Goal: Task Accomplishment & Management: Complete application form

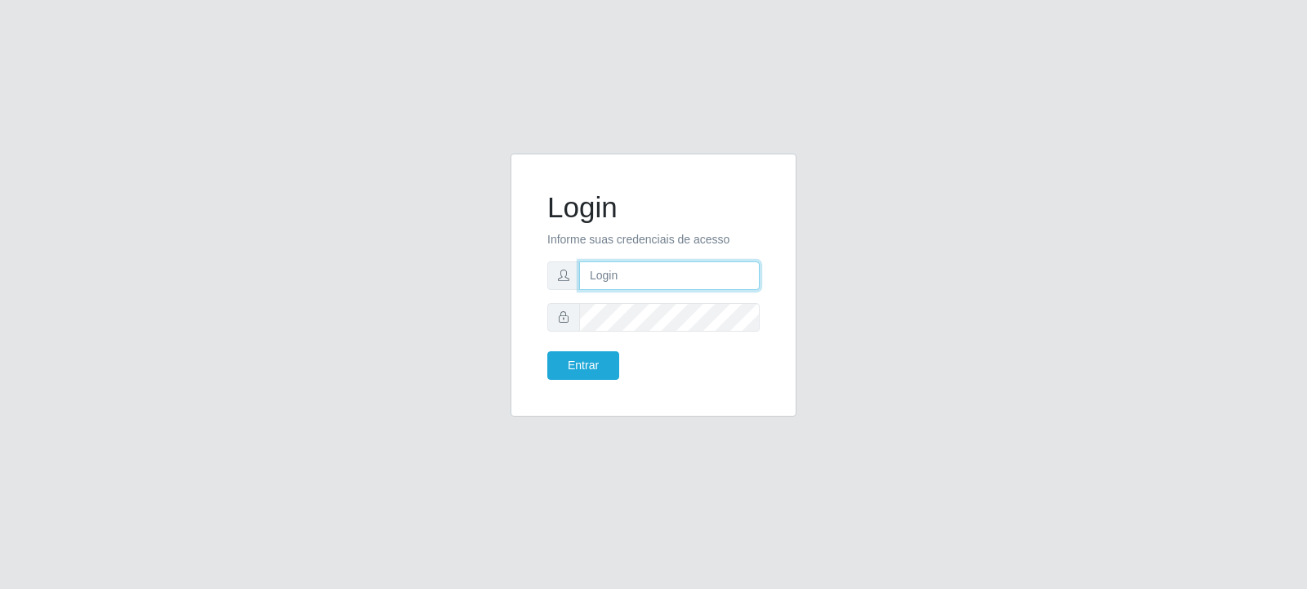
click at [613, 267] on input "text" at bounding box center [669, 275] width 181 height 29
paste input "[EMAIL_ADDRESS][PERSON_NAME][DOMAIN_NAME]"
type input "[EMAIL_ADDRESS][PERSON_NAME][DOMAIN_NAME]"
click at [603, 363] on button "Entrar" at bounding box center [583, 365] width 72 height 29
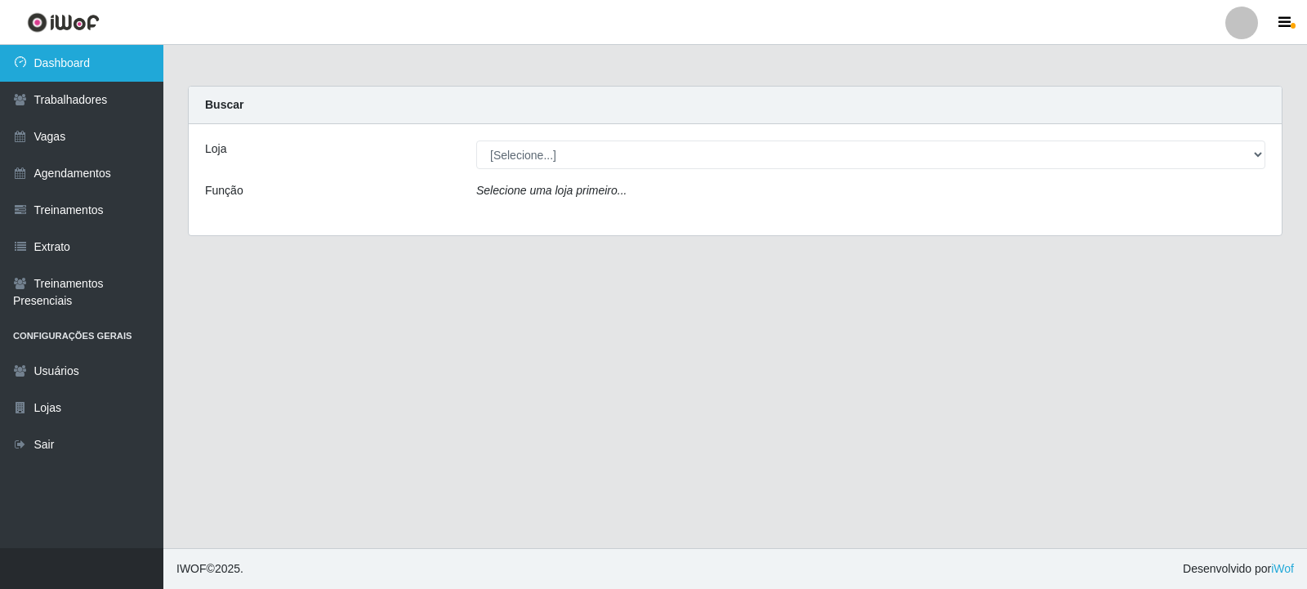
click at [59, 53] on link "Dashboard" at bounding box center [81, 63] width 163 height 37
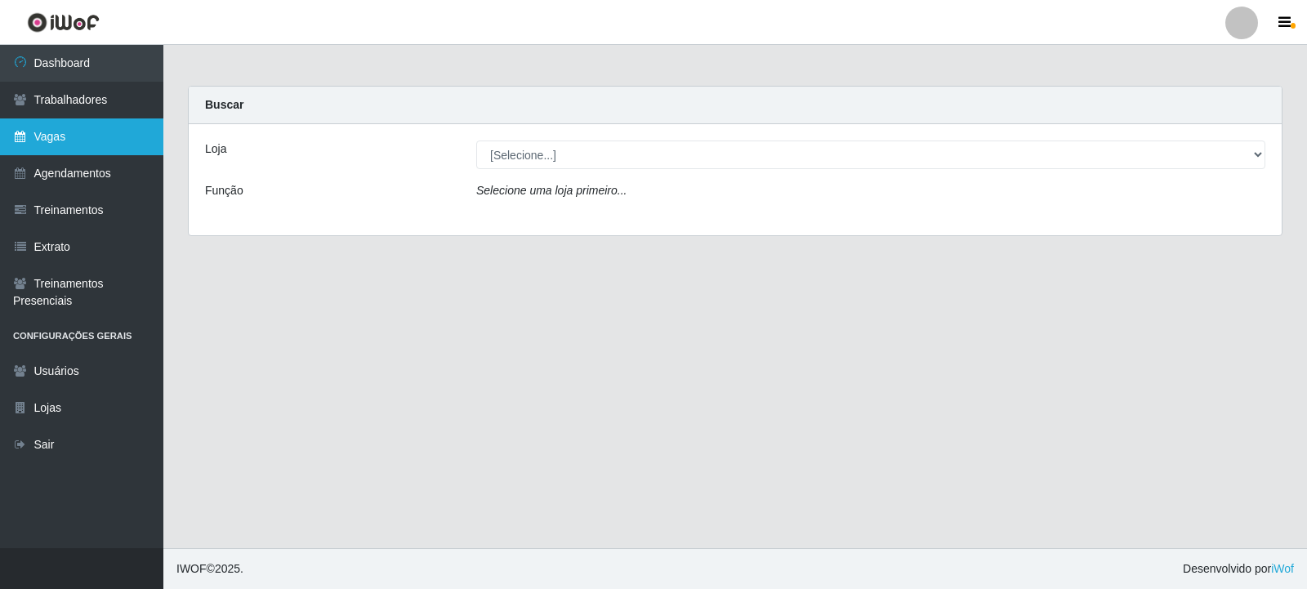
click at [87, 143] on link "Vagas" at bounding box center [81, 136] width 163 height 37
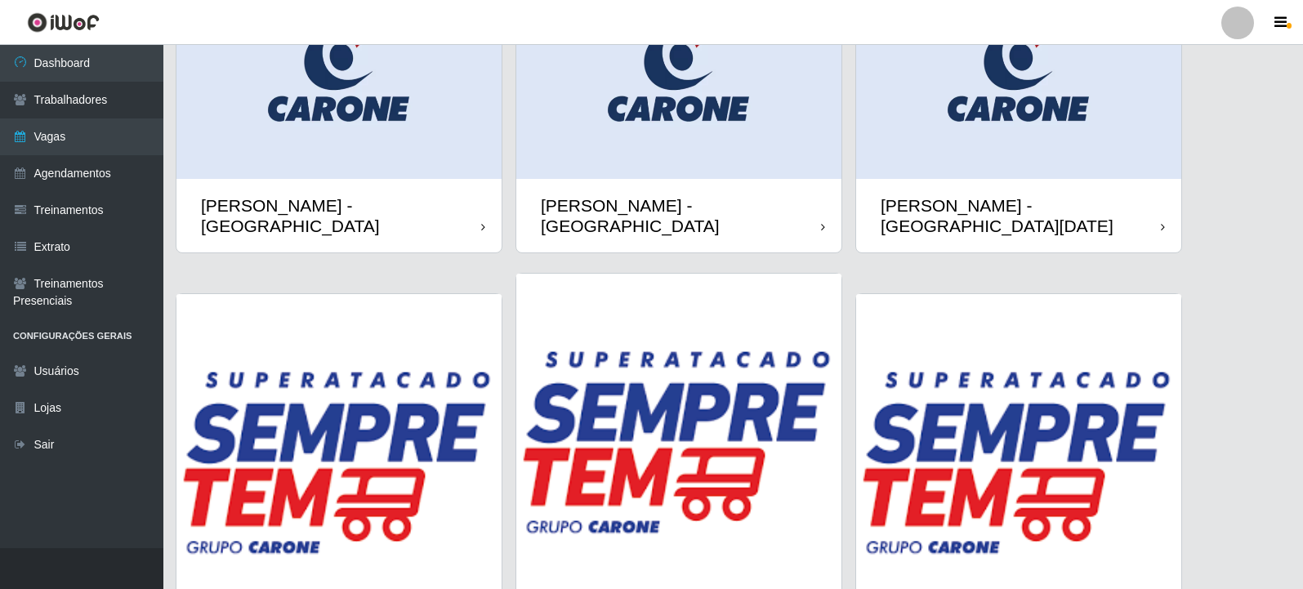
scroll to position [746, 0]
click at [328, 393] on img at bounding box center [338, 455] width 325 height 325
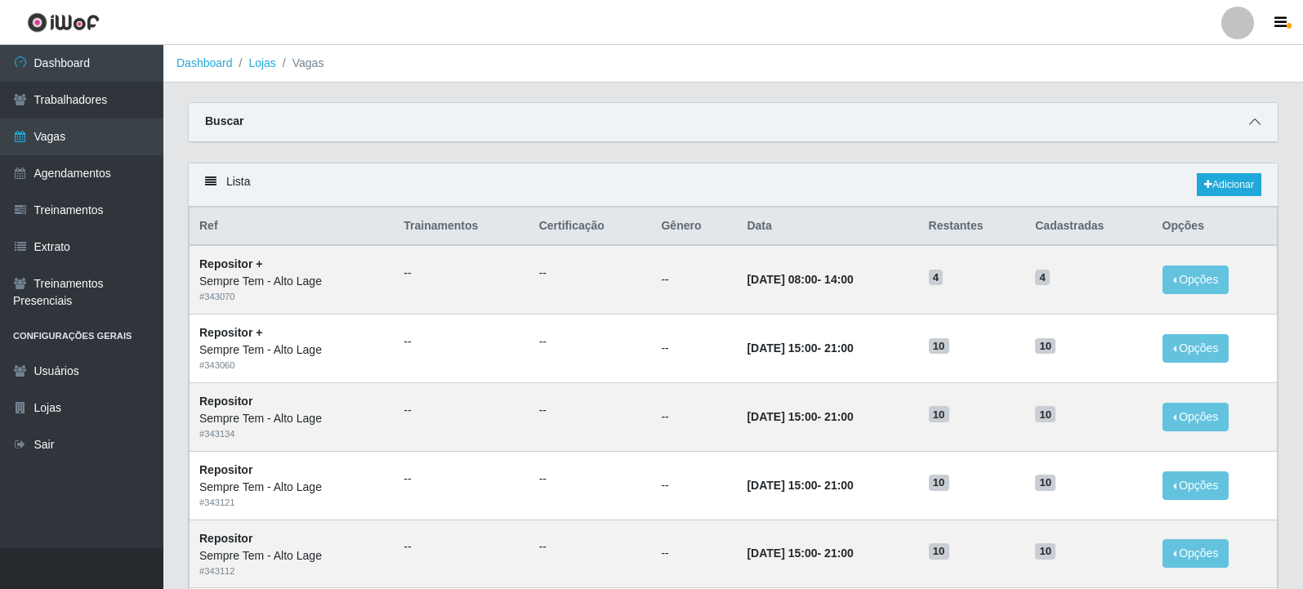
click at [1254, 127] on icon at bounding box center [1254, 121] width 11 height 11
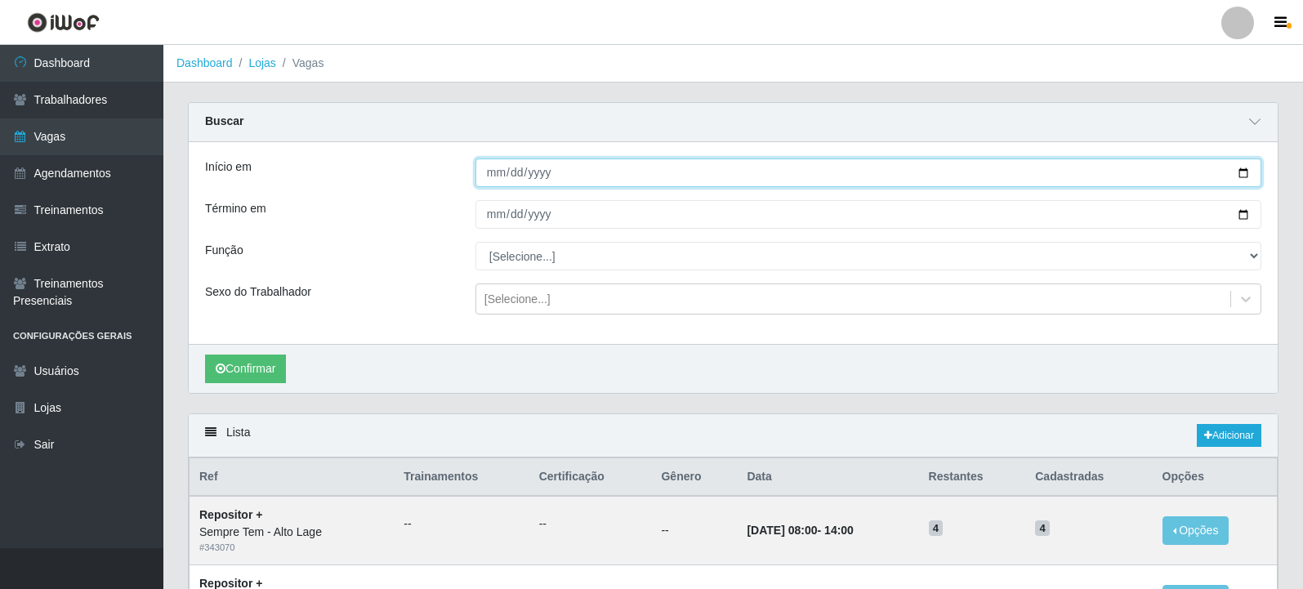
click at [1239, 176] on input "Início em" at bounding box center [868, 172] width 786 height 29
type input "[DATE]"
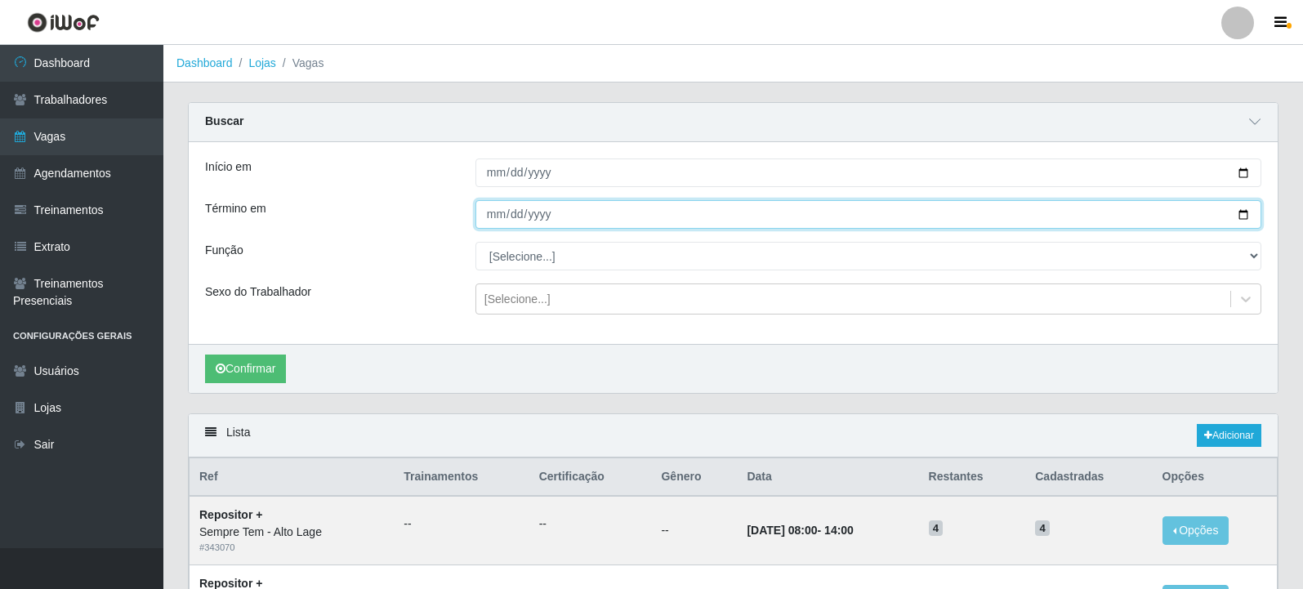
click at [1252, 212] on input "Término em" at bounding box center [868, 214] width 786 height 29
click at [1244, 214] on input "Término em" at bounding box center [868, 214] width 786 height 29
type input "[DATE]"
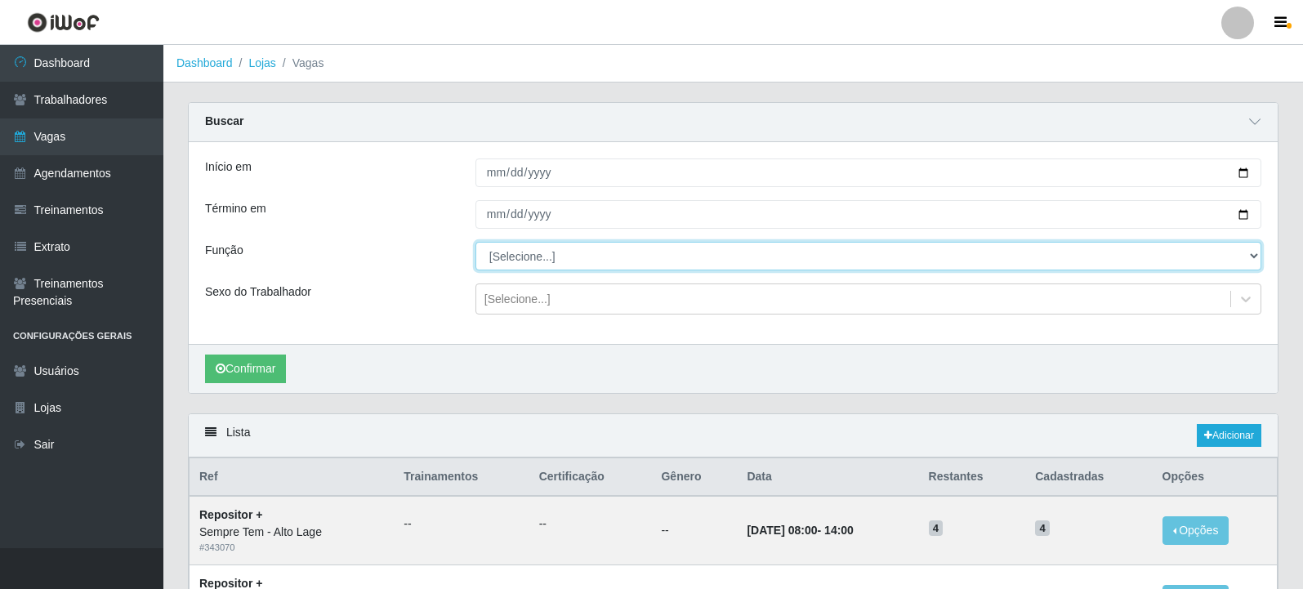
click at [1255, 252] on select "[Selecione...] Auxiliar de Estacionamento Auxiliar de Estacionamento + Auxiliar…" at bounding box center [868, 256] width 786 height 29
click at [475, 243] on select "[Selecione...] Auxiliar de Estacionamento Auxiliar de Estacionamento + Auxiliar…" at bounding box center [868, 256] width 786 height 29
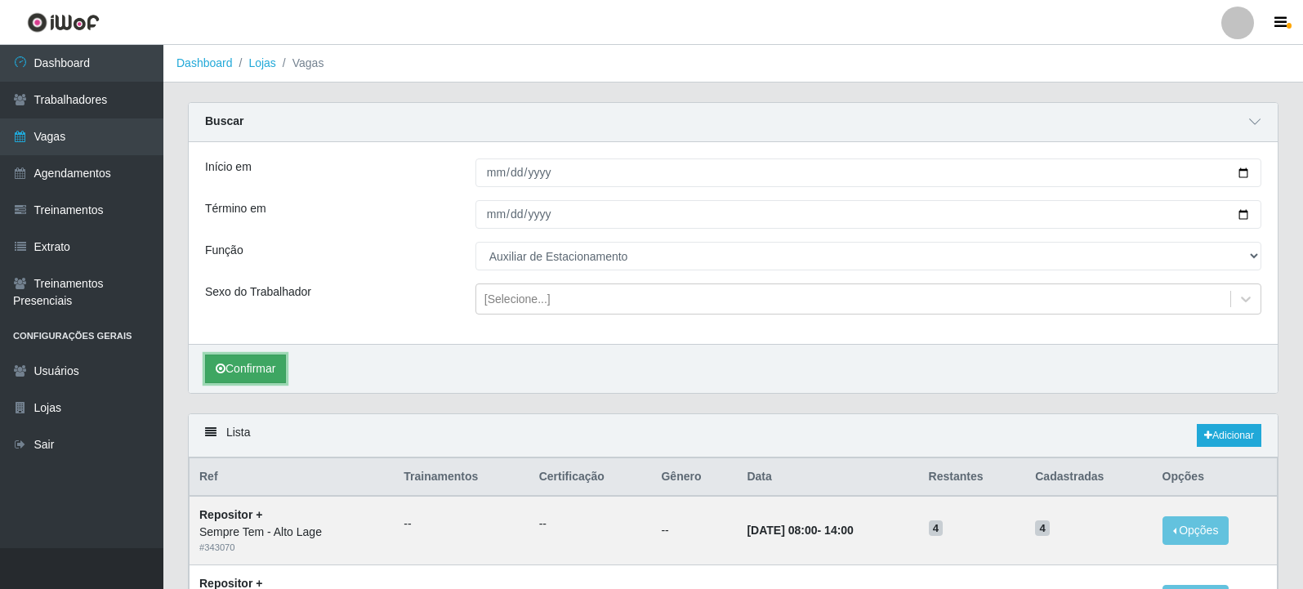
click at [265, 367] on button "Confirmar" at bounding box center [245, 369] width 81 height 29
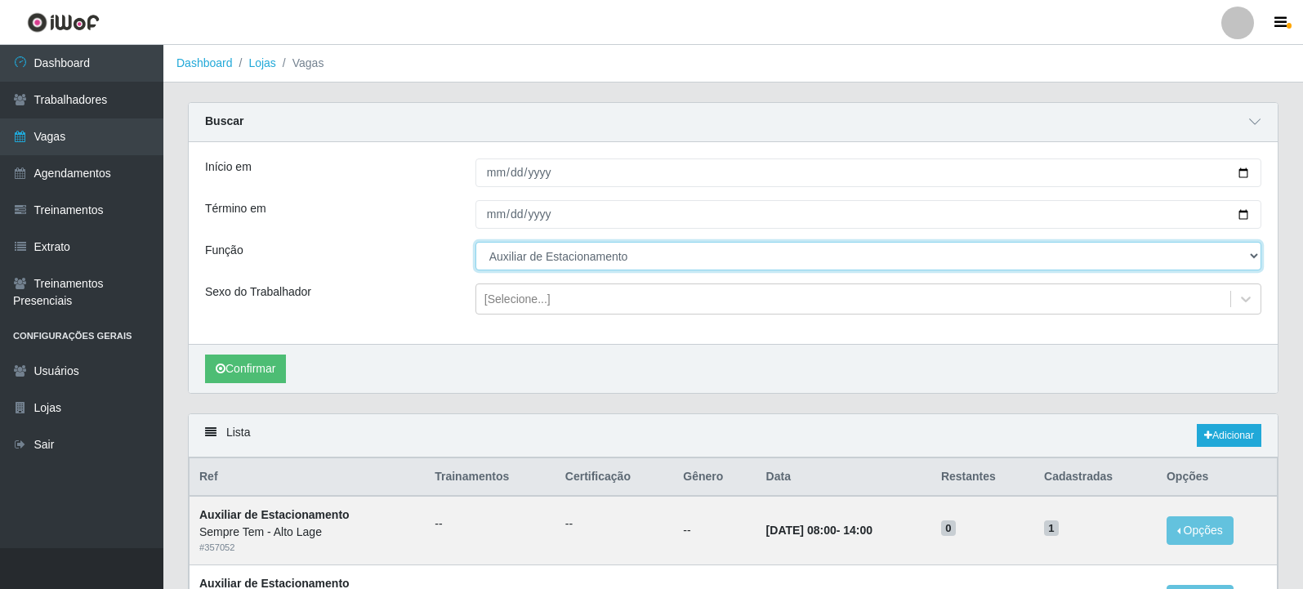
click at [692, 257] on select "[Selecione...] Auxiliar de Estacionamento Auxiliar de Estacionamento + Auxiliar…" at bounding box center [868, 256] width 786 height 29
click at [475, 243] on select "[Selecione...] Auxiliar de Estacionamento Auxiliar de Estacionamento + Auxiliar…" at bounding box center [868, 256] width 786 height 29
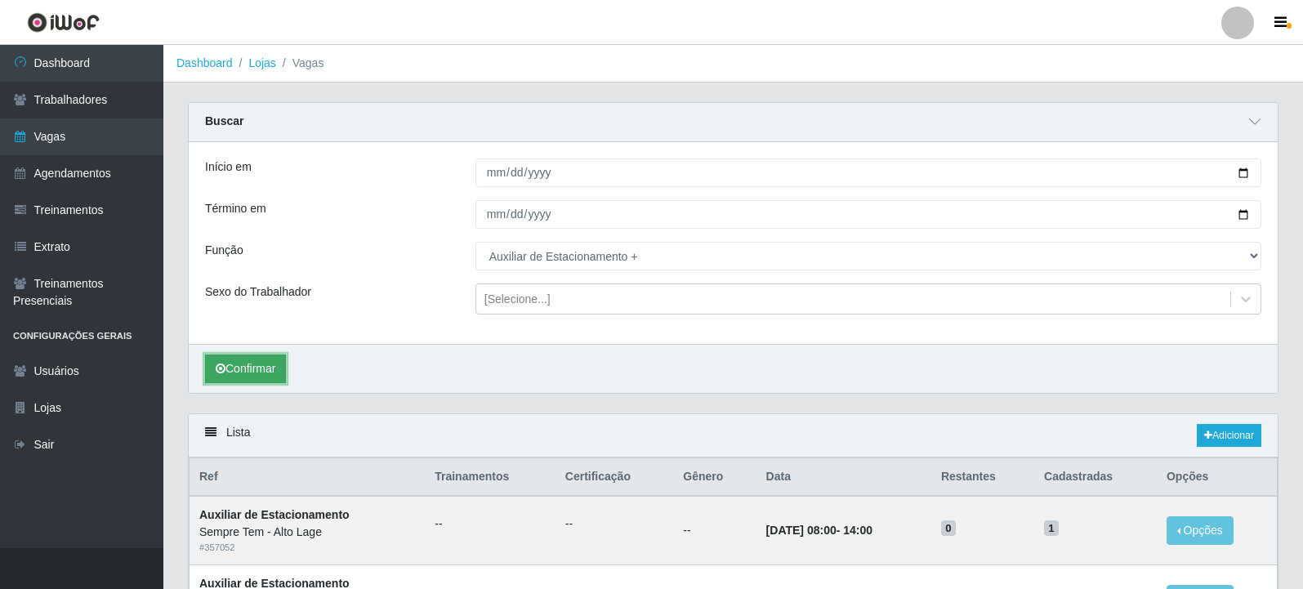
click at [266, 364] on button "Confirmar" at bounding box center [245, 369] width 81 height 29
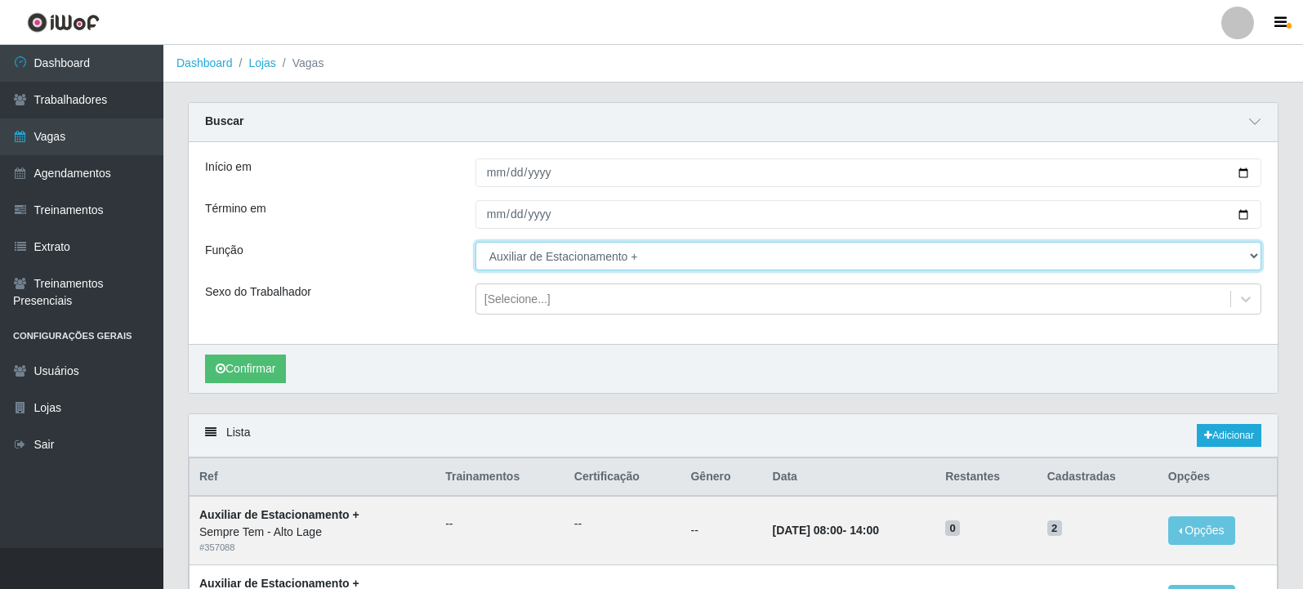
click at [659, 258] on select "[Selecione...] Auxiliar de Estacionamento Auxiliar de Estacionamento + Auxiliar…" at bounding box center [868, 256] width 786 height 29
click at [475, 243] on select "[Selecione...] Auxiliar de Estacionamento Auxiliar de Estacionamento + Auxiliar…" at bounding box center [868, 256] width 786 height 29
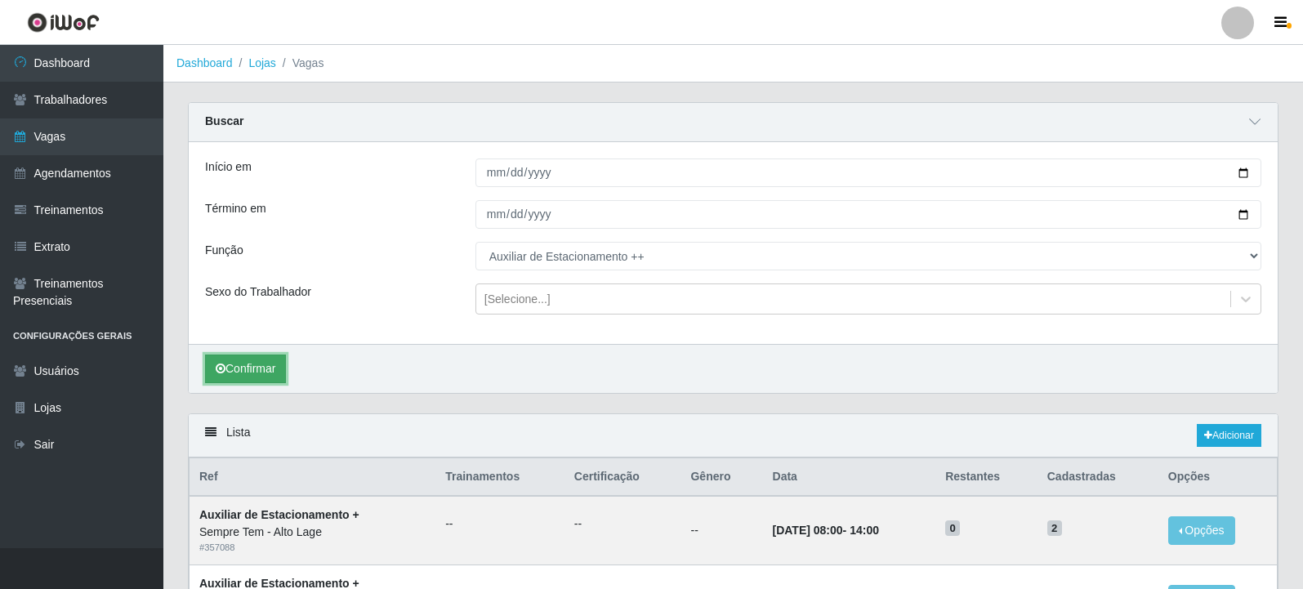
click at [270, 373] on button "Confirmar" at bounding box center [245, 369] width 81 height 29
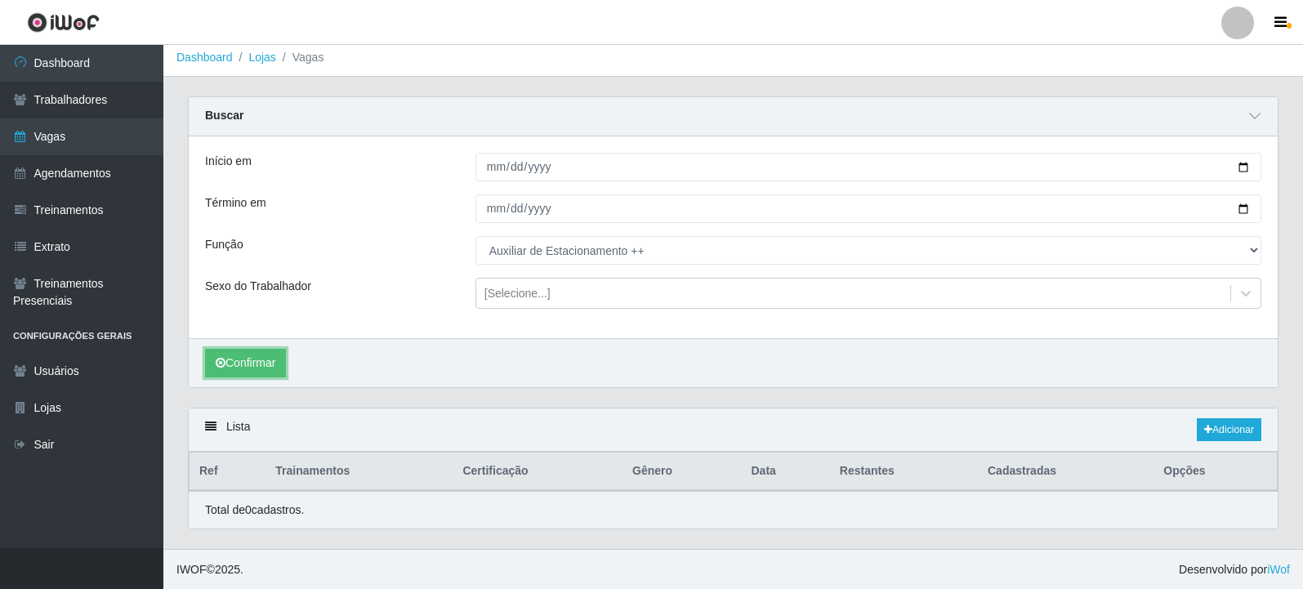
scroll to position [7, 0]
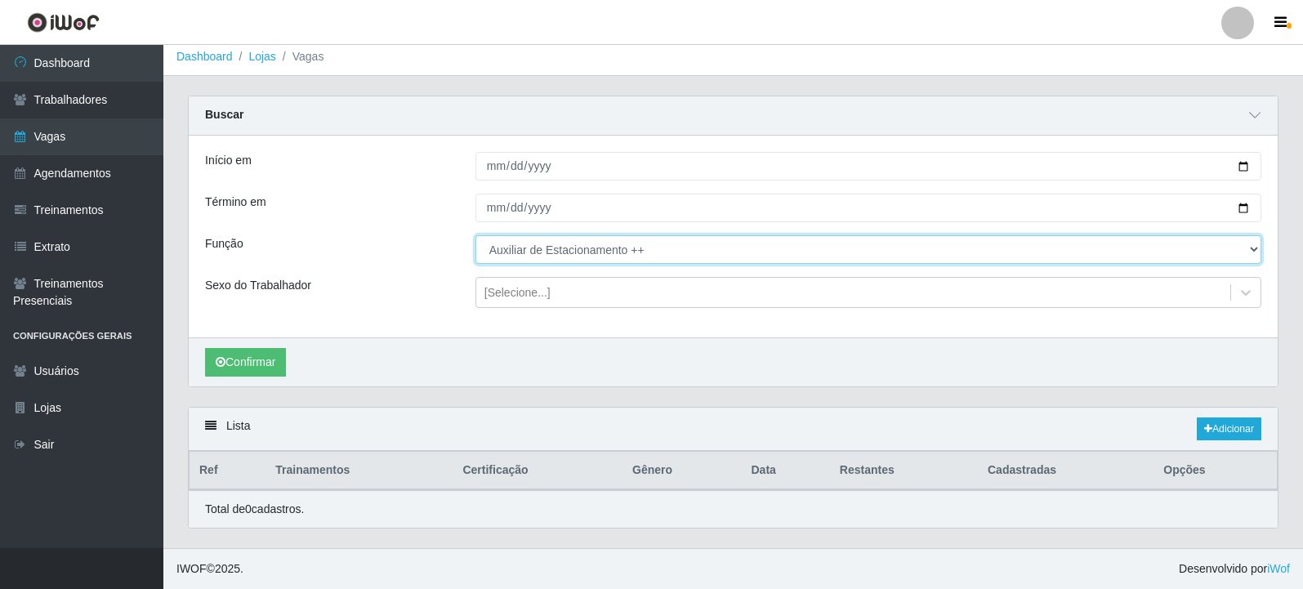
click at [655, 252] on select "[Selecione...] Auxiliar de Estacionamento Auxiliar de Estacionamento + Auxiliar…" at bounding box center [868, 249] width 786 height 29
click at [475, 235] on select "[Selecione...] Auxiliar de Estacionamento Auxiliar de Estacionamento + Auxiliar…" at bounding box center [868, 249] width 786 height 29
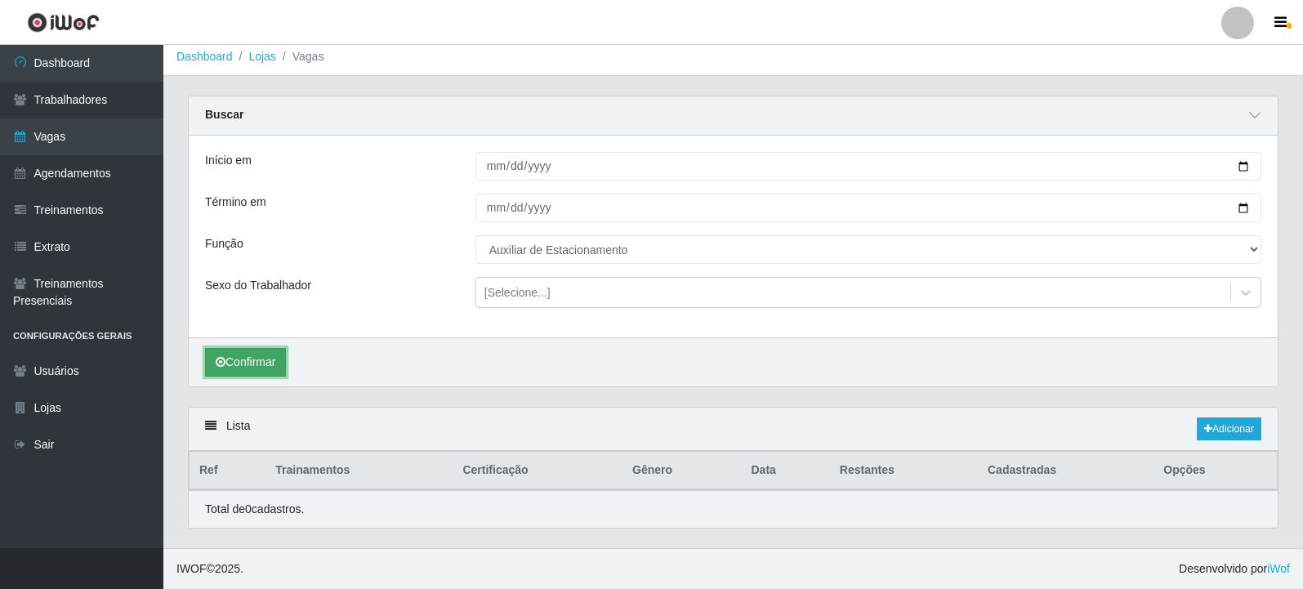
click at [268, 355] on button "Confirmar" at bounding box center [245, 362] width 81 height 29
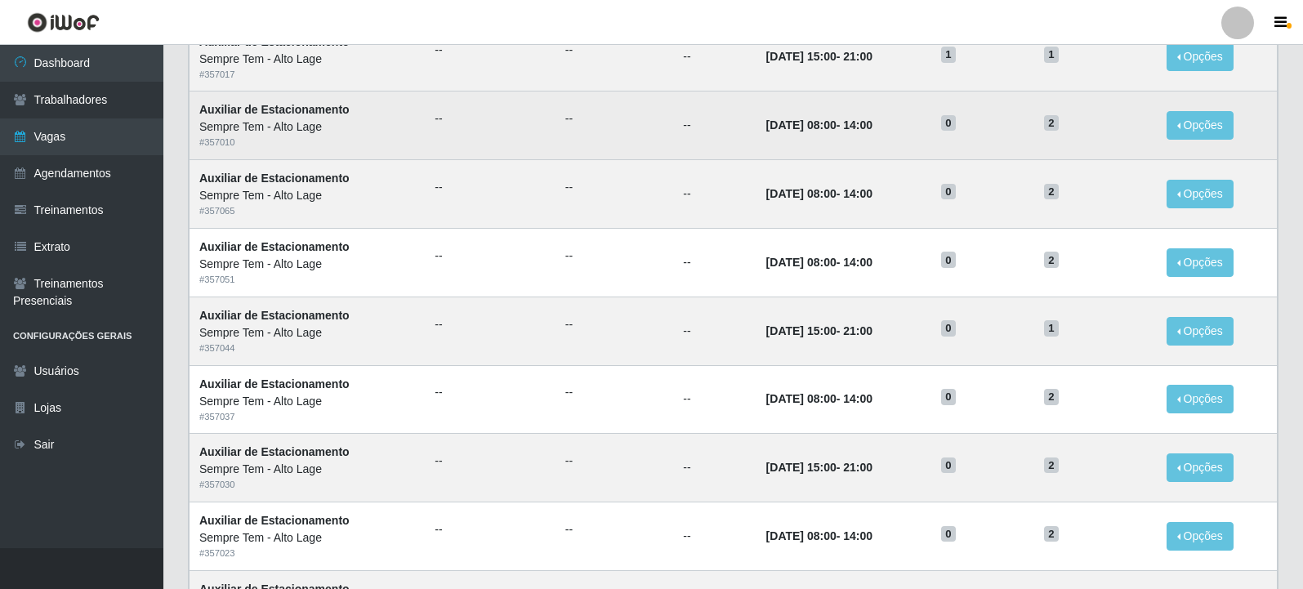
scroll to position [733, 0]
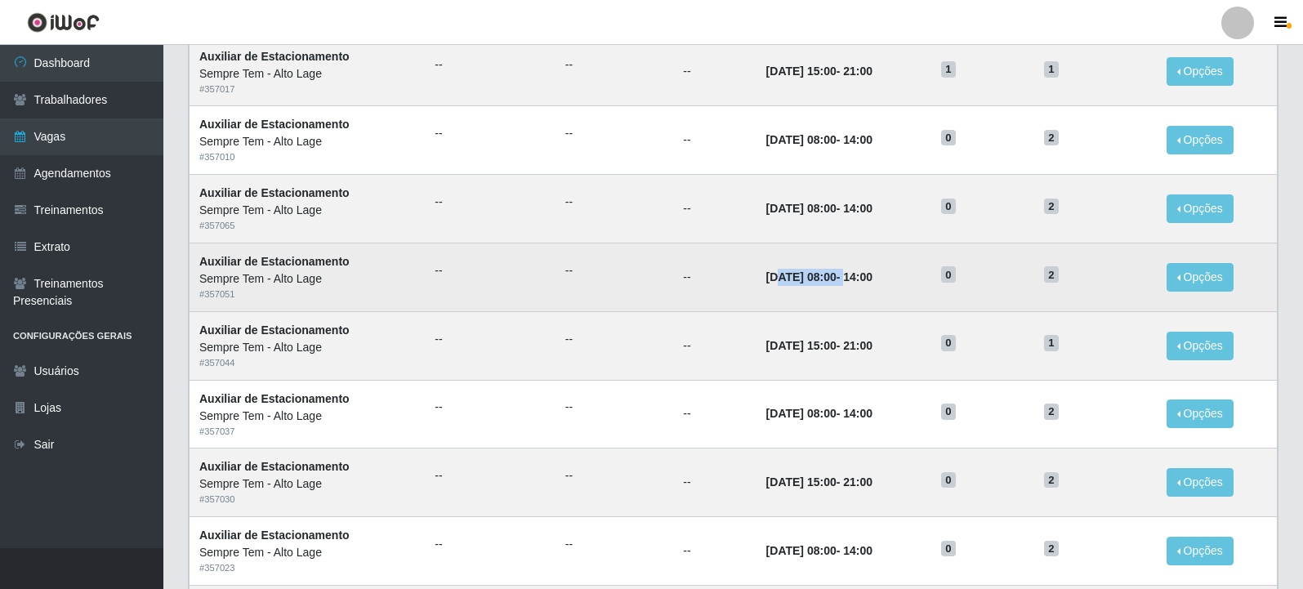
drag, startPoint x: 754, startPoint y: 275, endPoint x: 853, endPoint y: 275, distance: 98.9
click at [853, 275] on strong "[DATE] 08:00 - 14:00" at bounding box center [819, 276] width 106 height 13
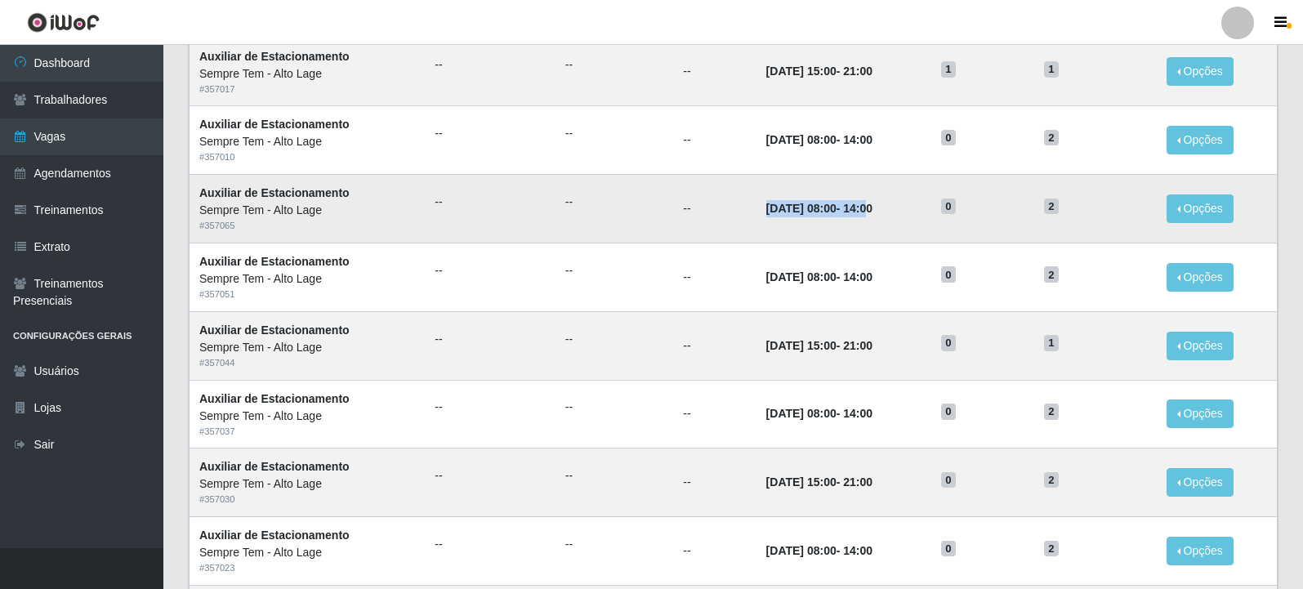
drag, startPoint x: 739, startPoint y: 208, endPoint x: 878, endPoint y: 218, distance: 139.2
click at [878, 218] on td "[DATE] 08:00 - 14:00" at bounding box center [844, 209] width 175 height 69
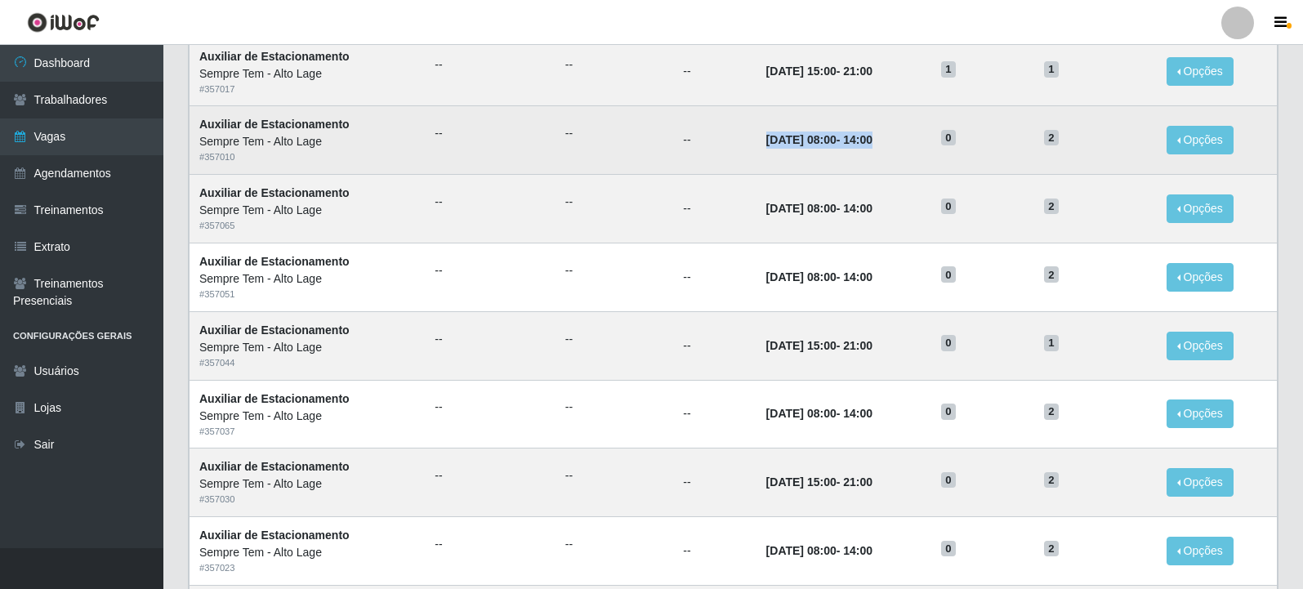
drag, startPoint x: 731, startPoint y: 137, endPoint x: 886, endPoint y: 148, distance: 154.8
click at [886, 148] on tr "Auxiliar de Estacionamento Sempre Tem - Alto Lage # 357010 -- -- -- [DATE] 08:0…" at bounding box center [734, 140] width 1088 height 69
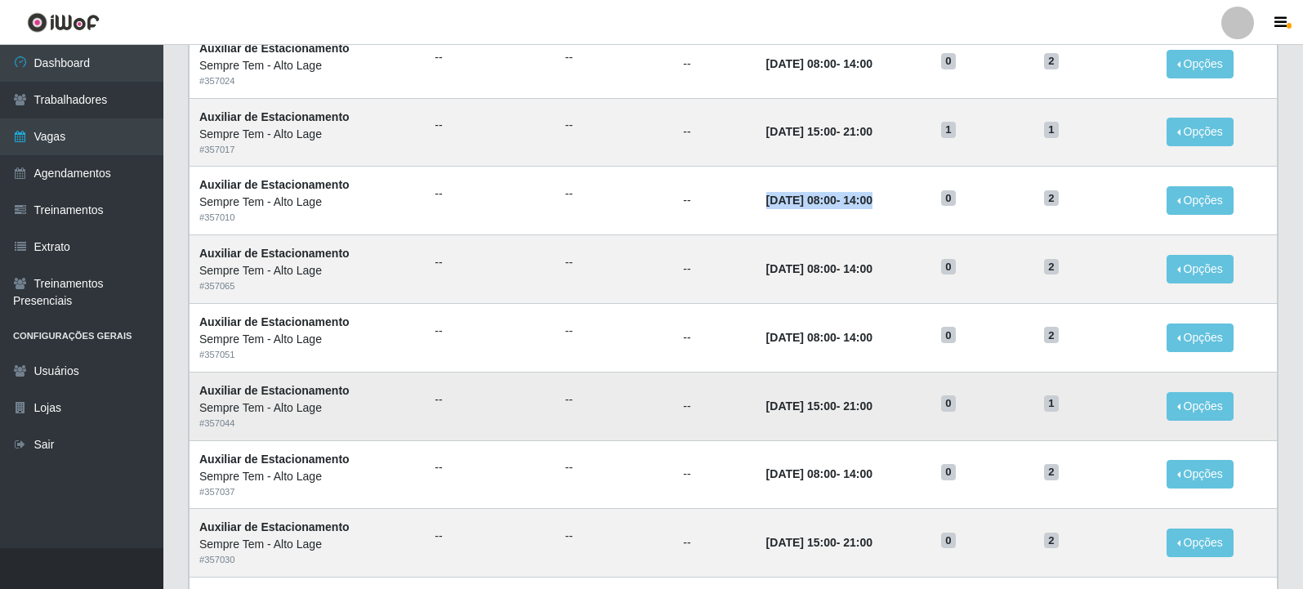
scroll to position [651, 0]
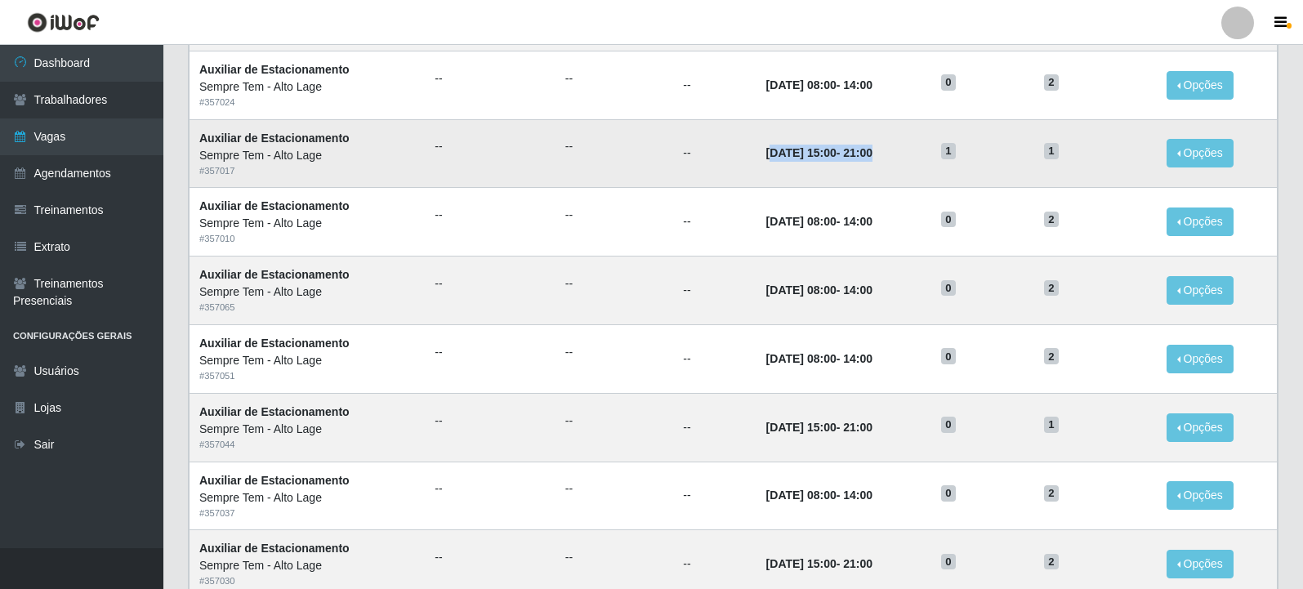
drag, startPoint x: 759, startPoint y: 152, endPoint x: 890, endPoint y: 171, distance: 132.1
click at [895, 166] on td "[DATE] 15:00 - 21:00" at bounding box center [844, 153] width 175 height 69
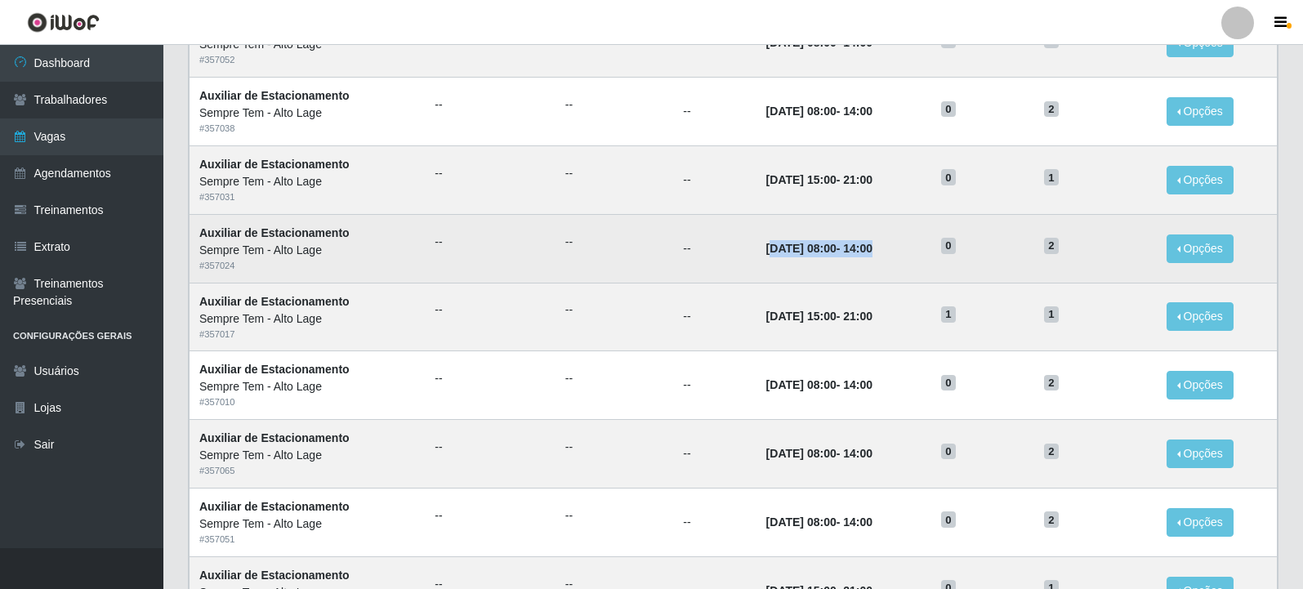
drag, startPoint x: 757, startPoint y: 248, endPoint x: 895, endPoint y: 239, distance: 137.5
click at [895, 239] on td "[DATE] 08:00 - 14:00" at bounding box center [844, 248] width 175 height 69
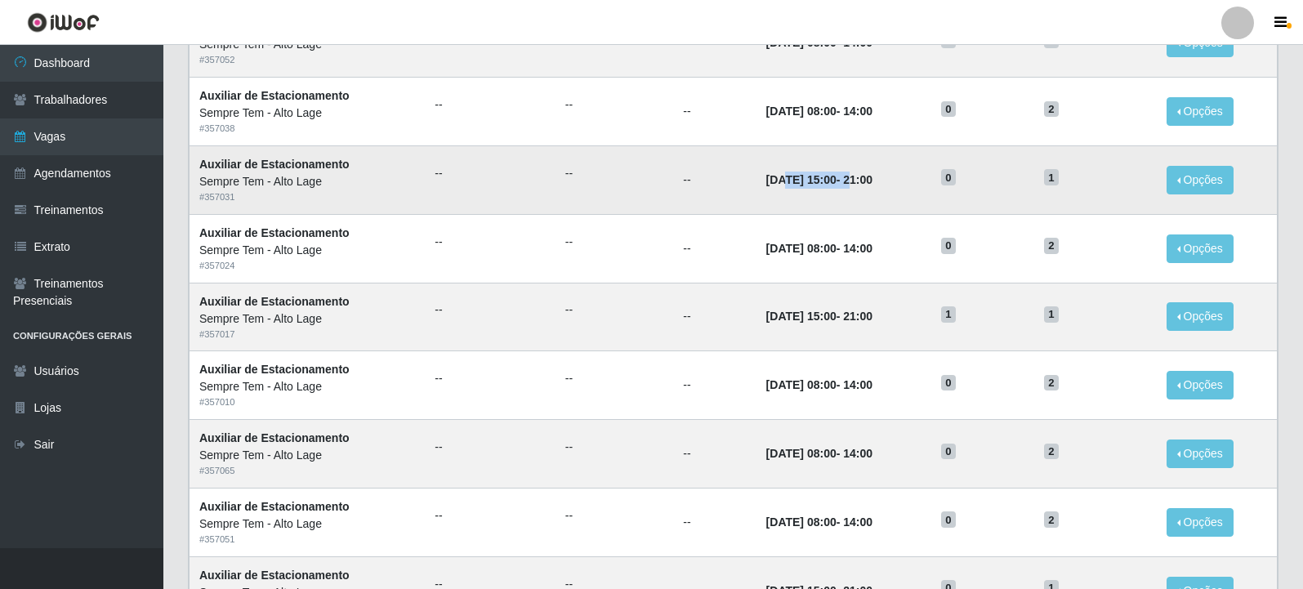
drag, startPoint x: 761, startPoint y: 182, endPoint x: 859, endPoint y: 179, distance: 98.9
click at [859, 179] on strong "[DATE] 15:00 - 21:00" at bounding box center [819, 179] width 106 height 13
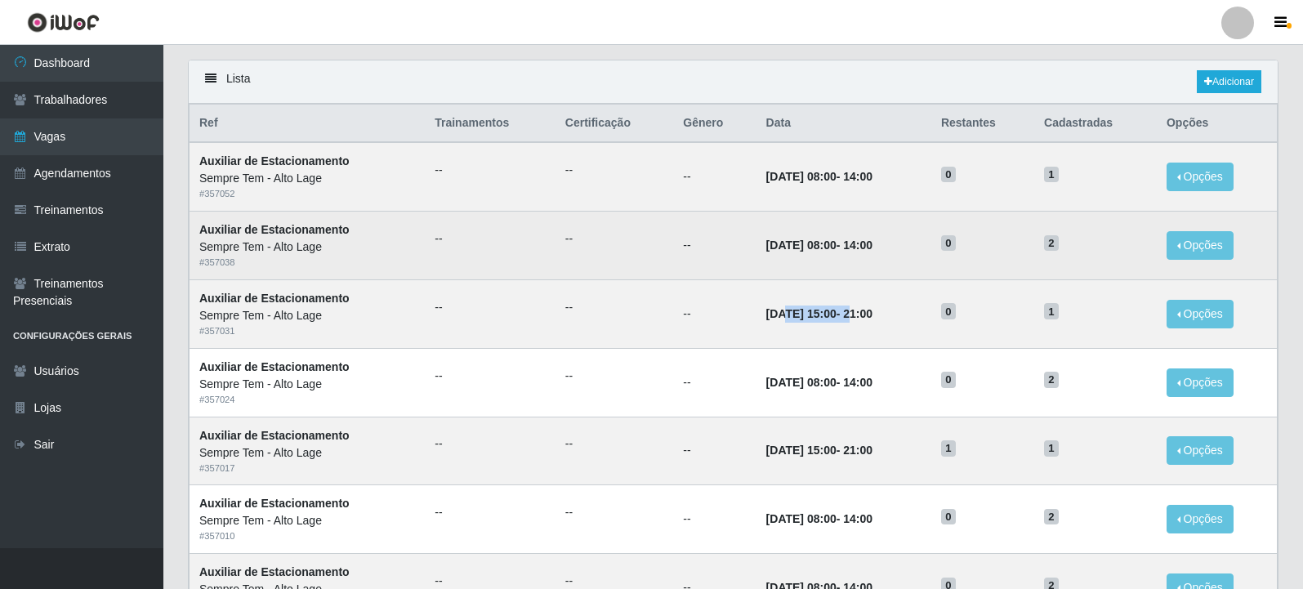
scroll to position [243, 0]
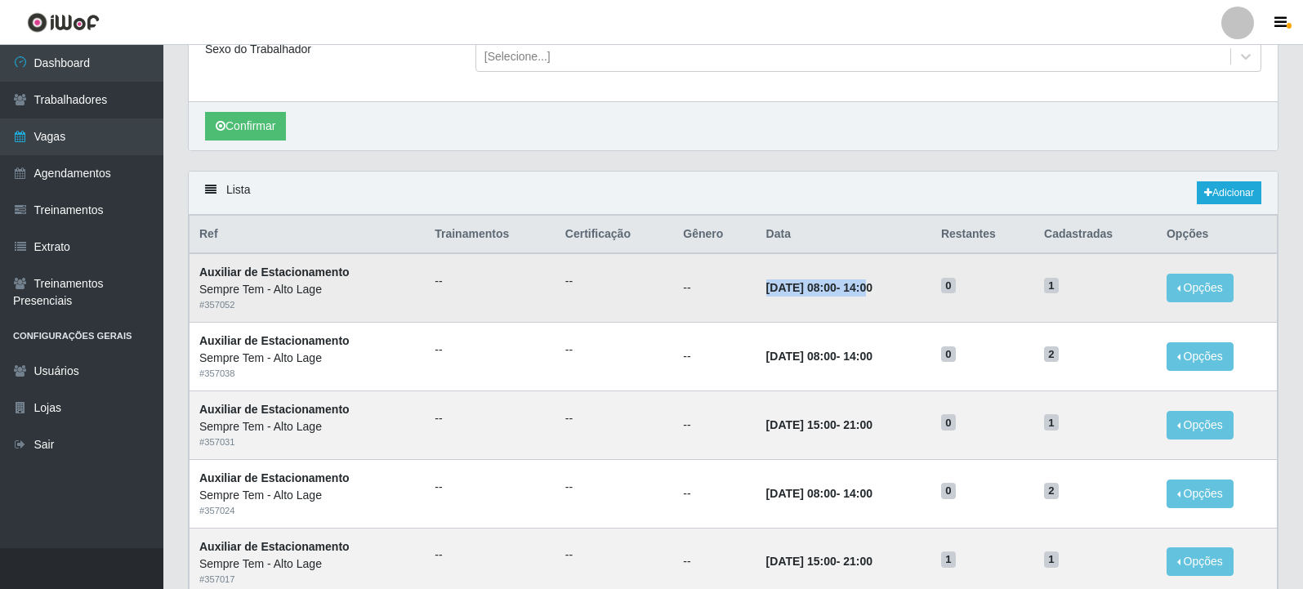
drag, startPoint x: 736, startPoint y: 268, endPoint x: 874, endPoint y: 297, distance: 141.0
click at [874, 279] on td "[DATE] 08:00 - 14:00" at bounding box center [844, 287] width 175 height 69
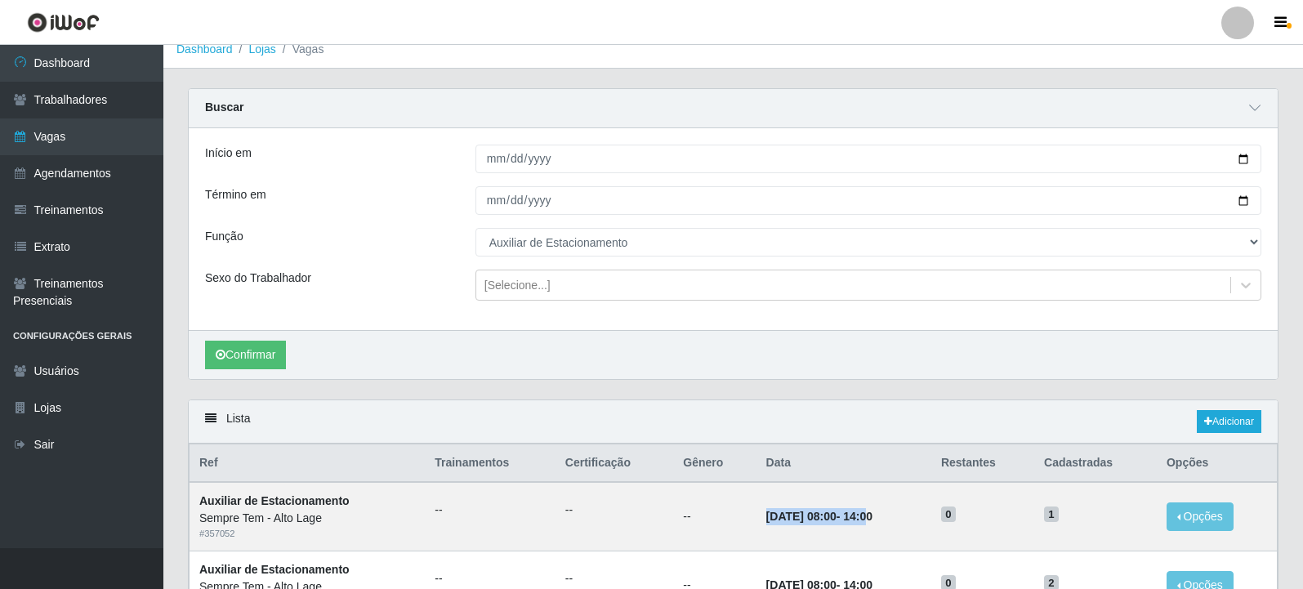
scroll to position [0, 0]
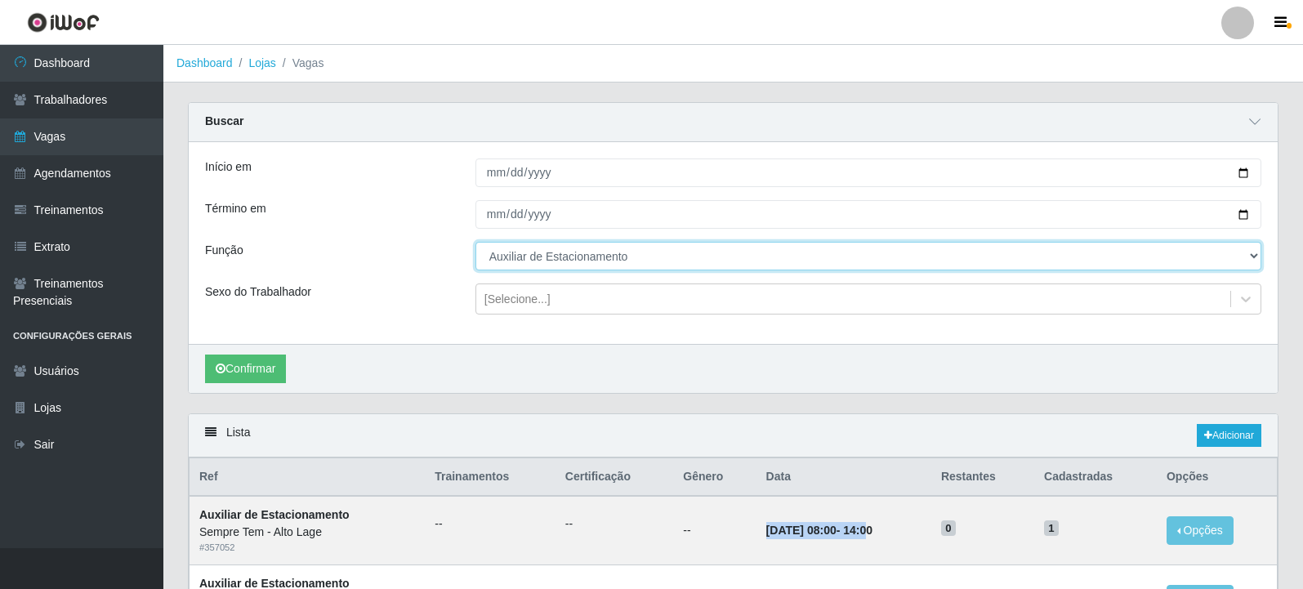
click at [624, 258] on select "[Selecione...] Auxiliar de Estacionamento Auxiliar de Estacionamento + Auxiliar…" at bounding box center [868, 256] width 786 height 29
select select "104"
click at [475, 243] on select "[Selecione...] Auxiliar de Estacionamento Auxiliar de Estacionamento + Auxiliar…" at bounding box center [868, 256] width 786 height 29
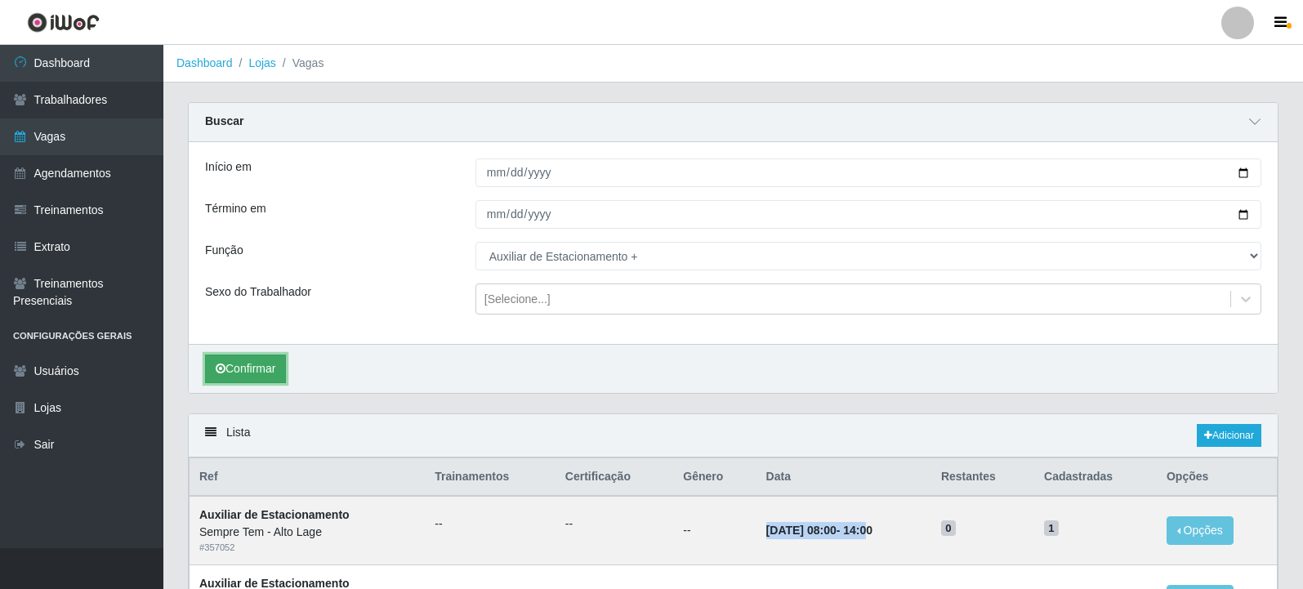
click at [250, 370] on button "Confirmar" at bounding box center [245, 369] width 81 height 29
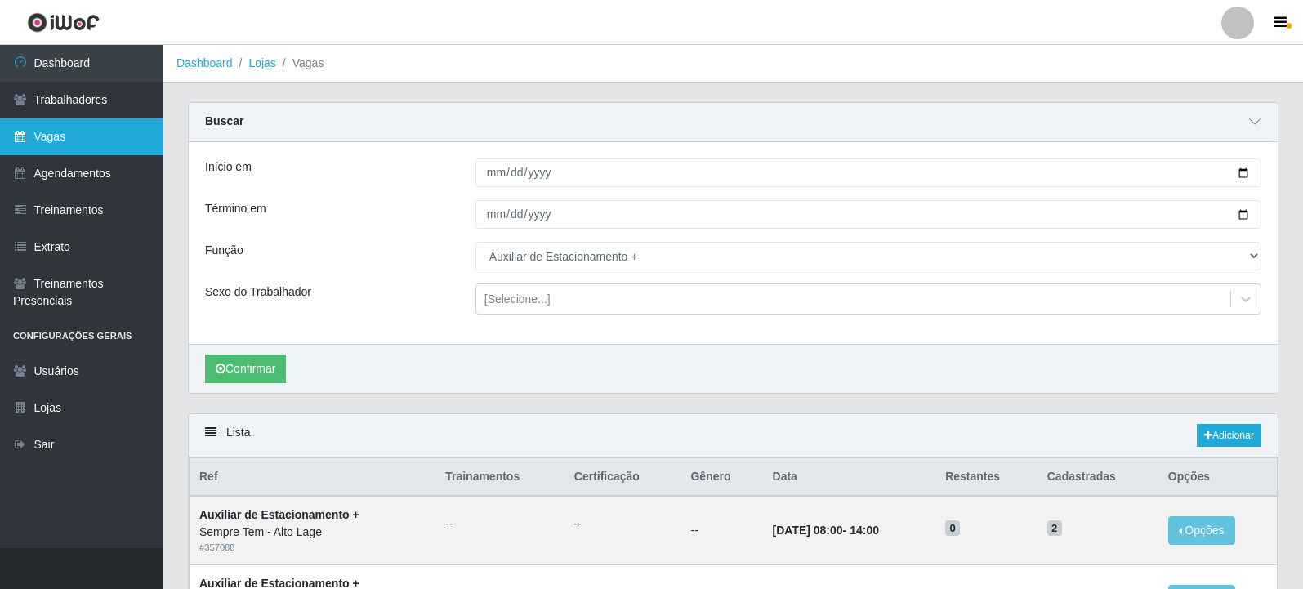
click at [43, 136] on link "Vagas" at bounding box center [81, 136] width 163 height 37
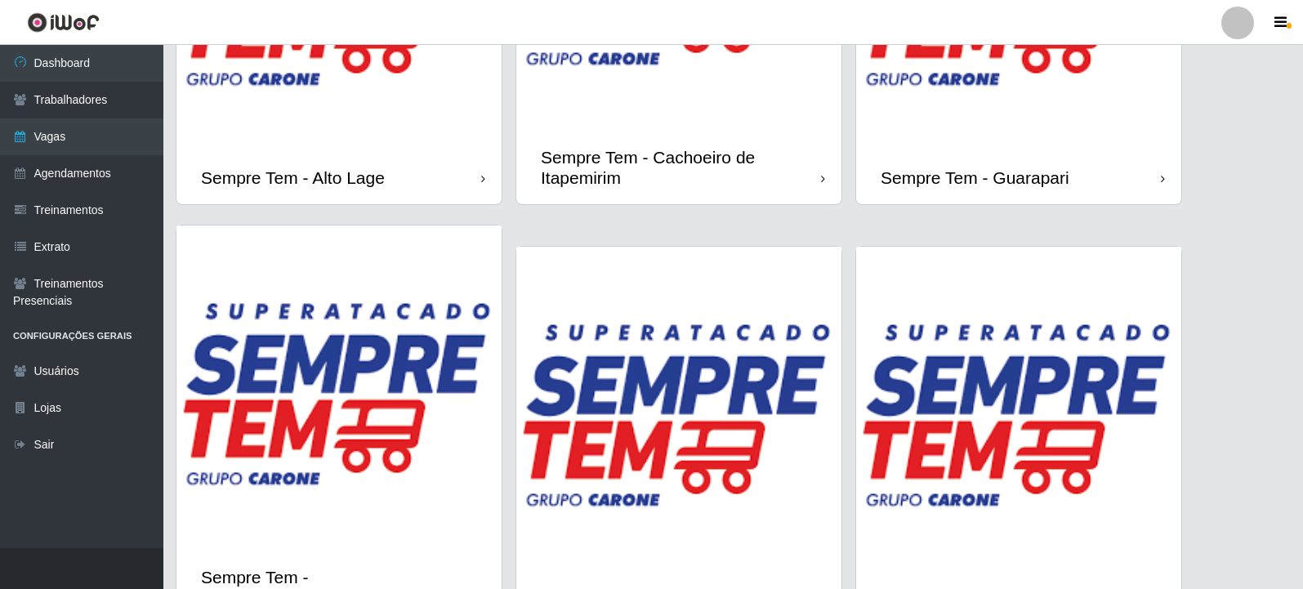
scroll to position [1225, 0]
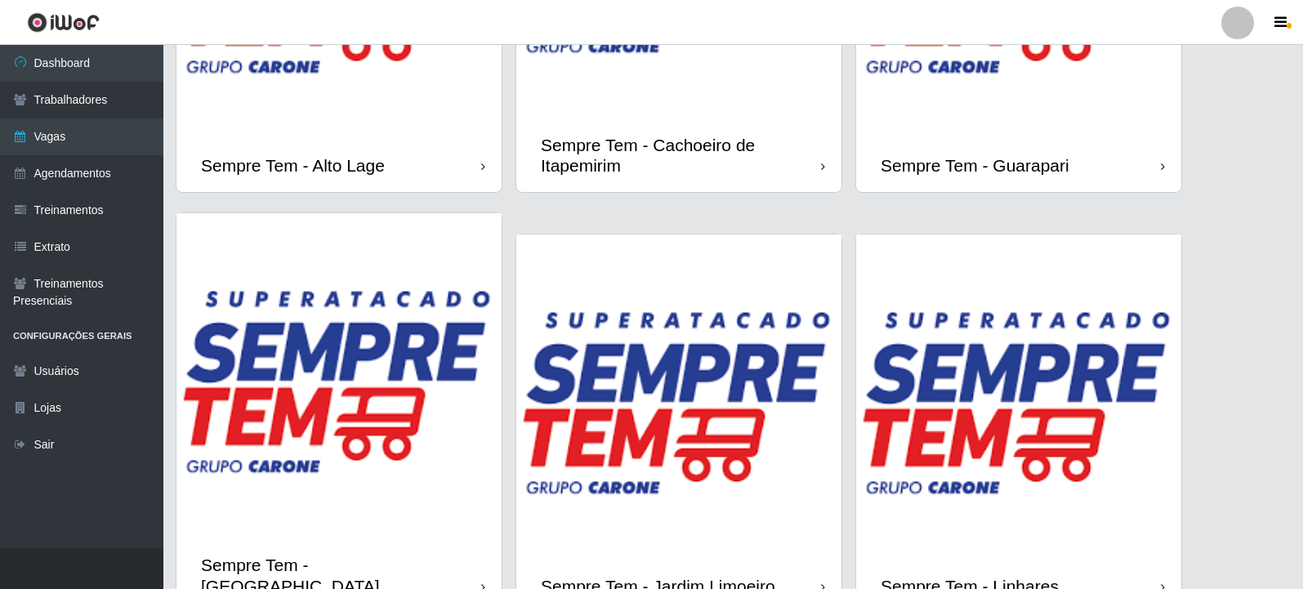
click at [743, 372] on img at bounding box center [678, 396] width 325 height 325
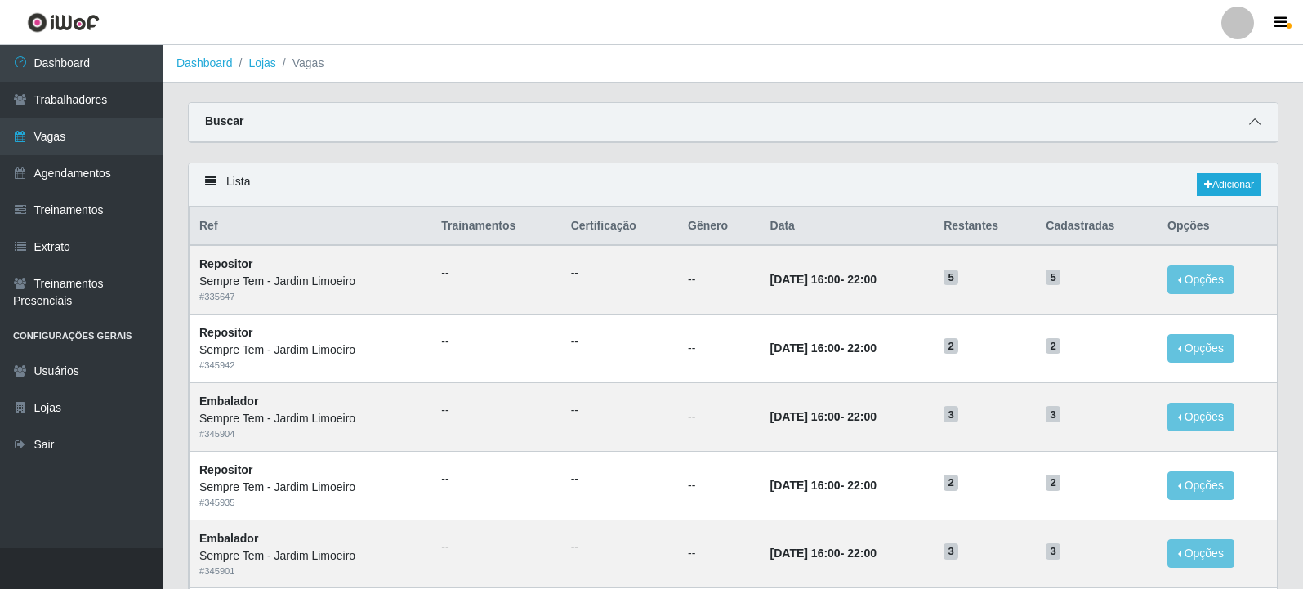
click at [1263, 121] on span at bounding box center [1255, 122] width 20 height 19
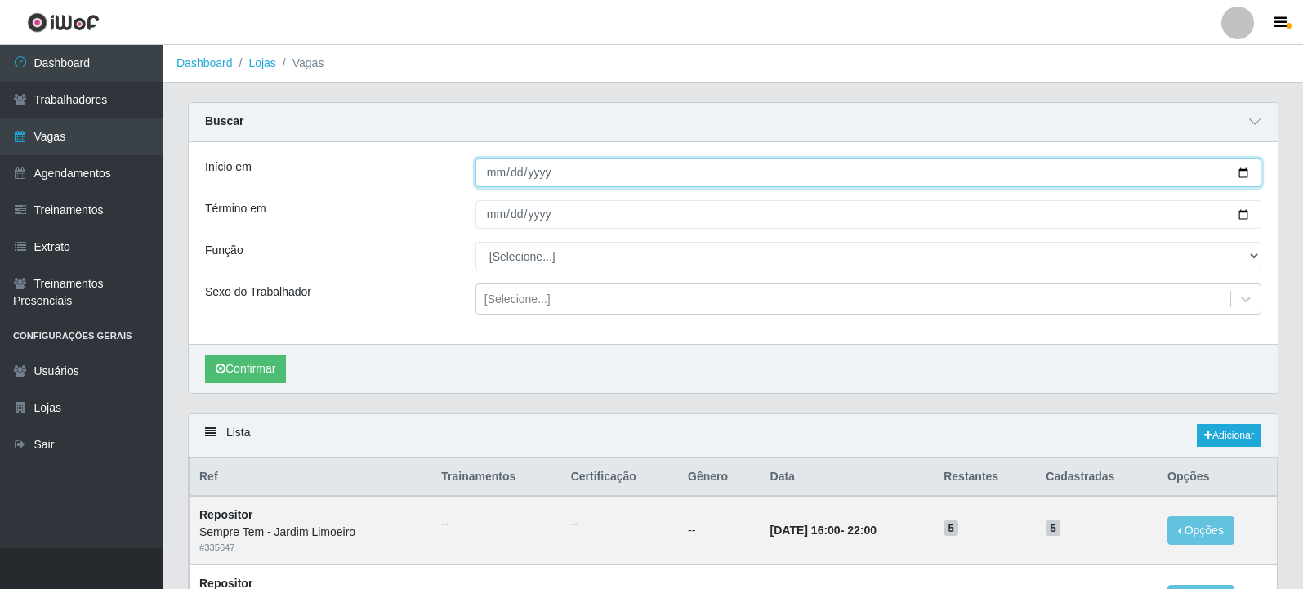
click at [1241, 172] on input "Início em" at bounding box center [868, 172] width 786 height 29
type input "[DATE]"
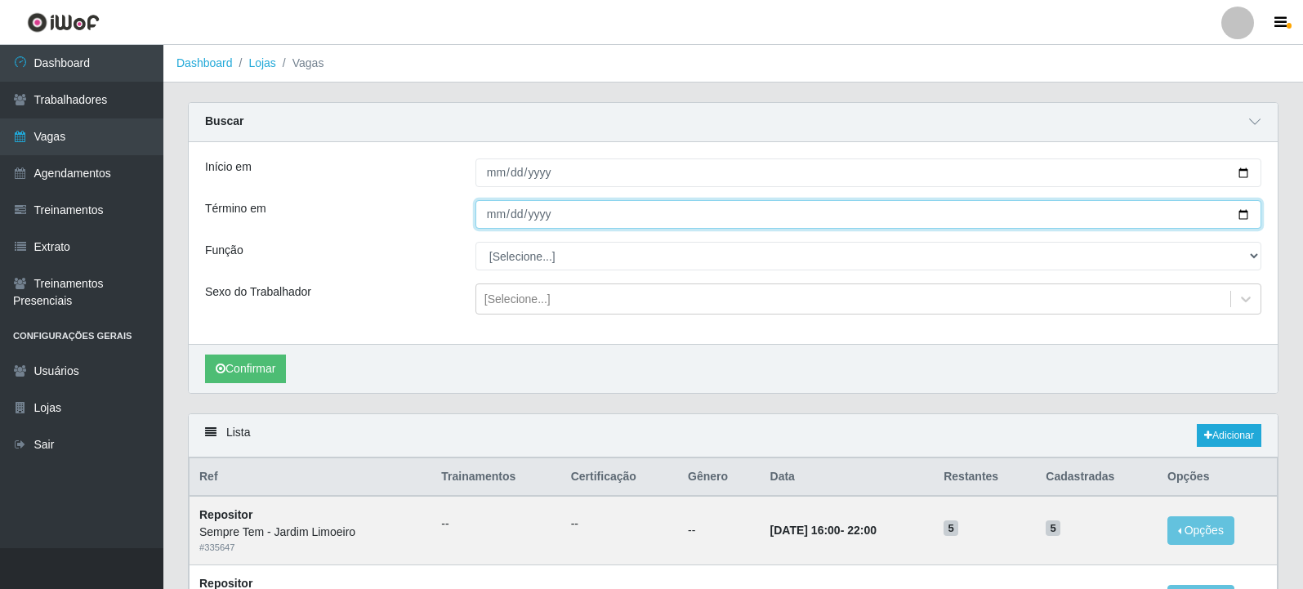
drag, startPoint x: 1243, startPoint y: 215, endPoint x: 1125, endPoint y: 222, distance: 118.7
click at [1243, 215] on input "Término em" at bounding box center [868, 214] width 786 height 29
type input "[DATE]"
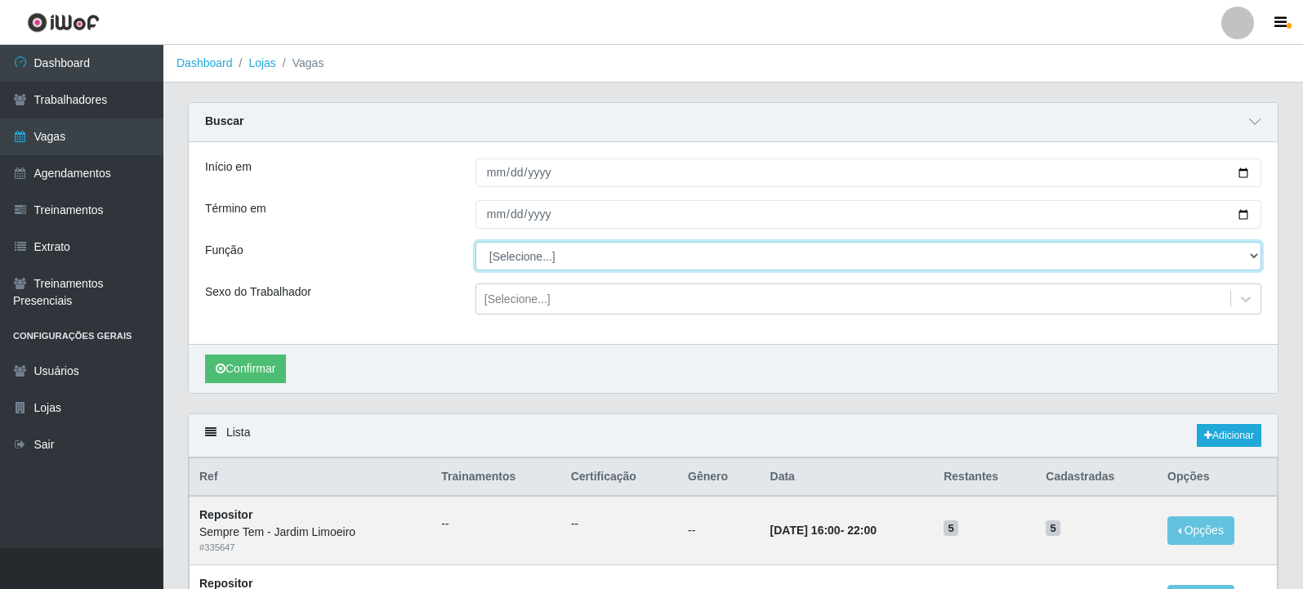
click at [497, 263] on select "[Selecione...] Auxiliar de Estacionamento Auxiliar de Estacionamento + Auxiliar…" at bounding box center [868, 256] width 786 height 29
click at [475, 243] on select "[Selecione...] Auxiliar de Estacionamento Auxiliar de Estacionamento + Auxiliar…" at bounding box center [868, 256] width 786 height 29
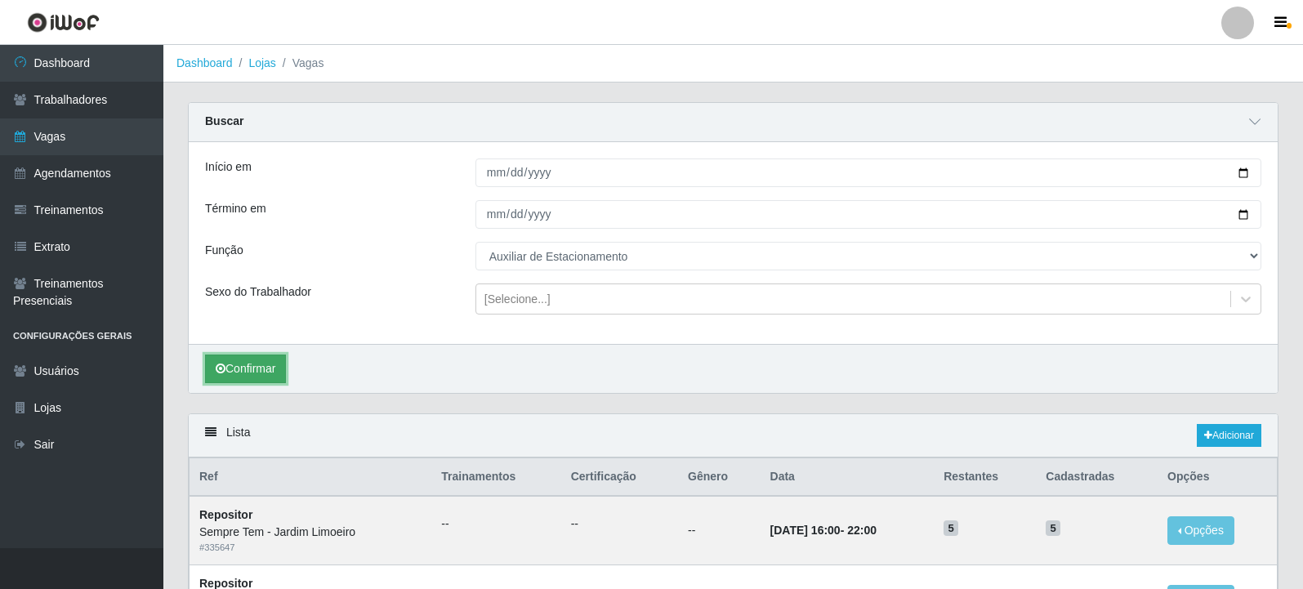
click at [275, 364] on button "Confirmar" at bounding box center [245, 369] width 81 height 29
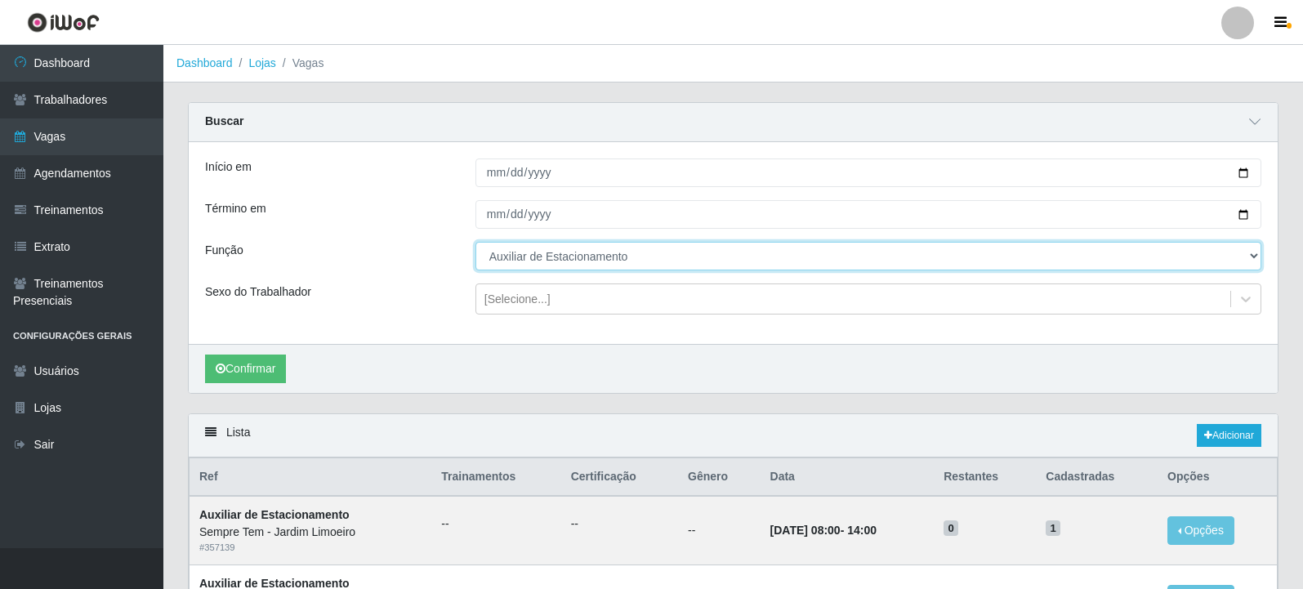
click at [632, 259] on select "[Selecione...] Auxiliar de Estacionamento Auxiliar de Estacionamento + Auxiliar…" at bounding box center [868, 256] width 786 height 29
click at [475, 243] on select "[Selecione...] Auxiliar de Estacionamento Auxiliar de Estacionamento + Auxiliar…" at bounding box center [868, 256] width 786 height 29
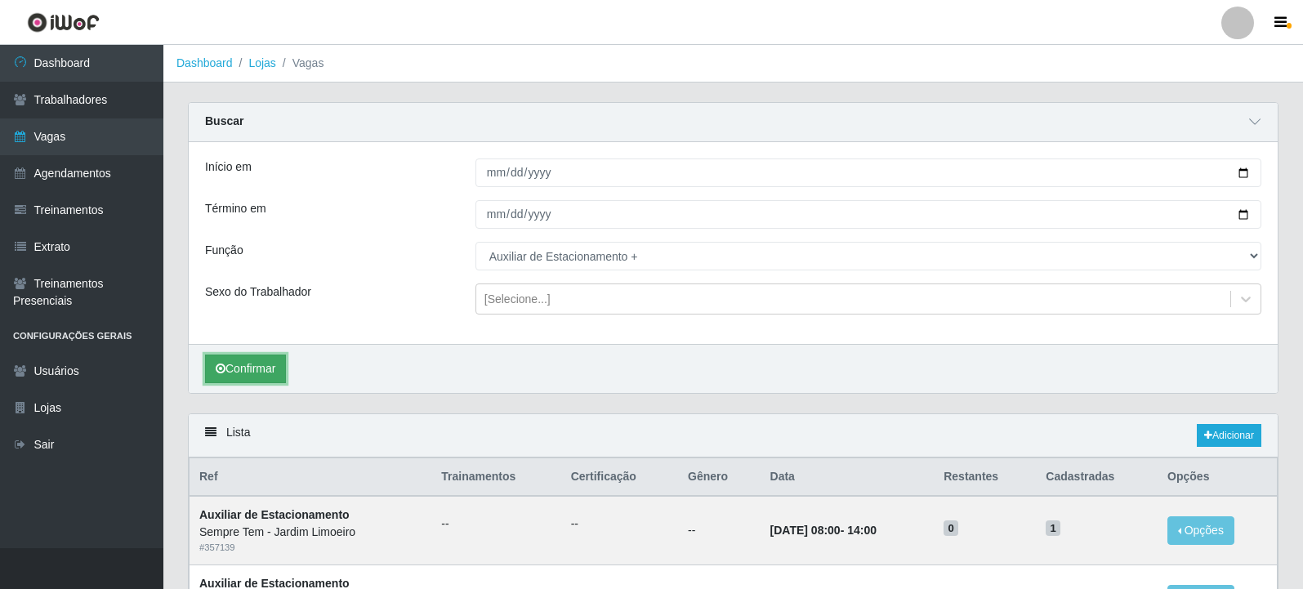
click at [254, 364] on button "Confirmar" at bounding box center [245, 369] width 81 height 29
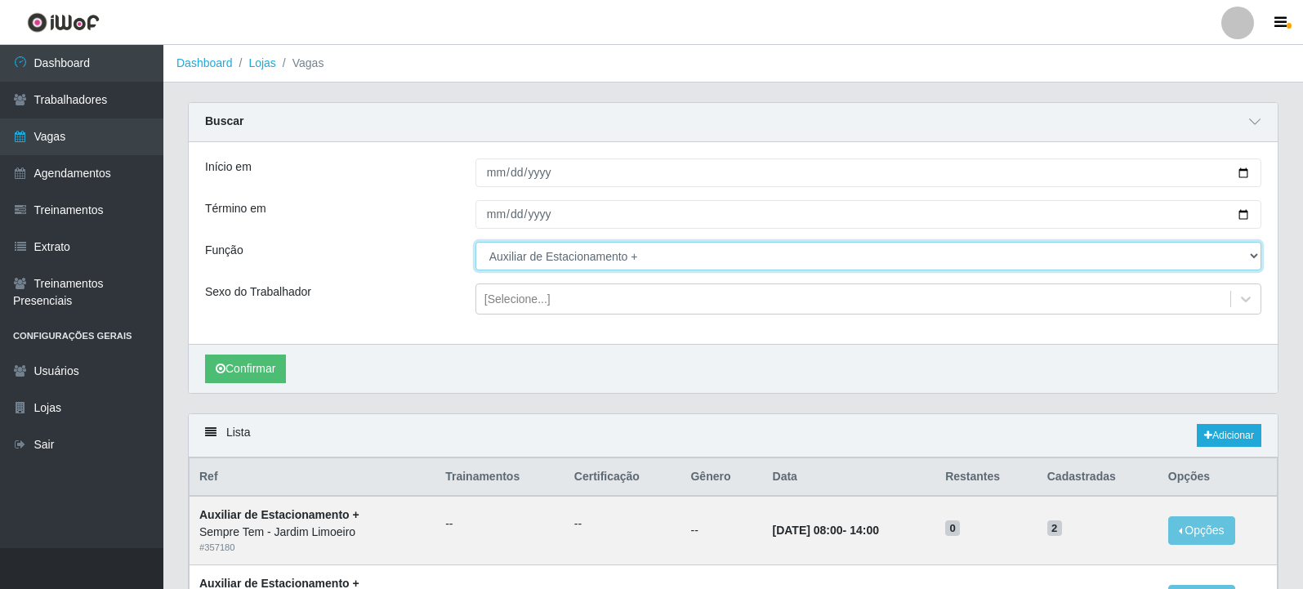
click at [599, 261] on select "[Selecione...] Auxiliar de Estacionamento Auxiliar de Estacionamento + Auxiliar…" at bounding box center [868, 256] width 786 height 29
select select "105"
click at [475, 243] on select "[Selecione...] Auxiliar de Estacionamento Auxiliar de Estacionamento + Auxiliar…" at bounding box center [868, 256] width 786 height 29
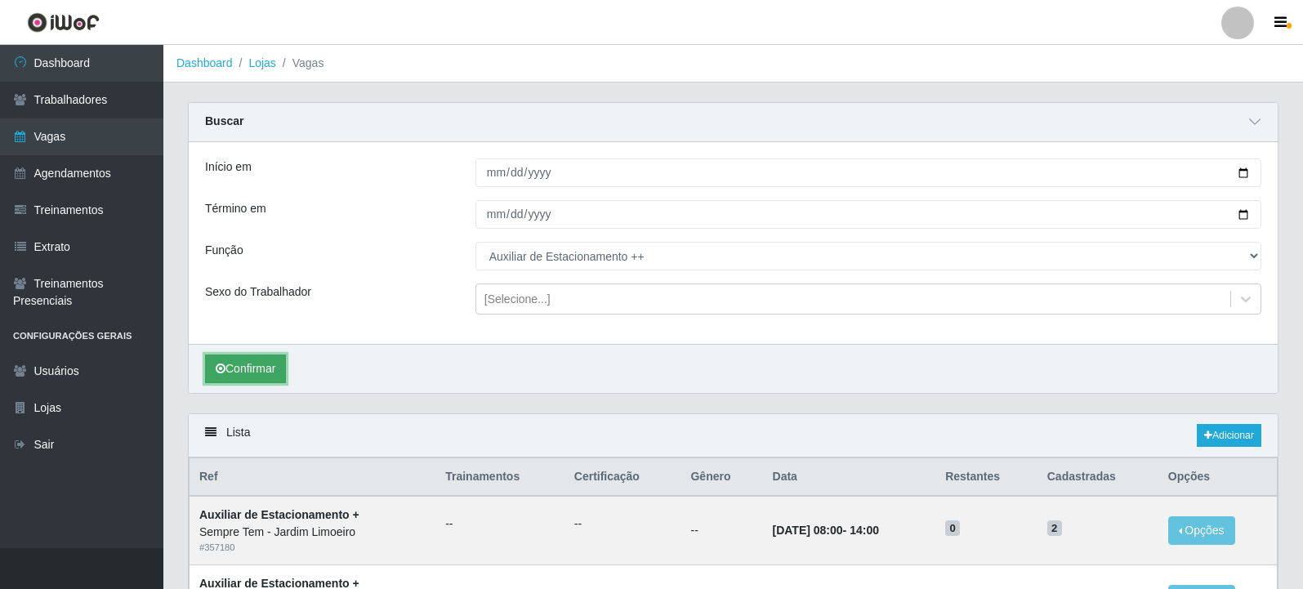
click at [270, 373] on button "Confirmar" at bounding box center [245, 369] width 81 height 29
